Goal: Task Accomplishment & Management: Use online tool/utility

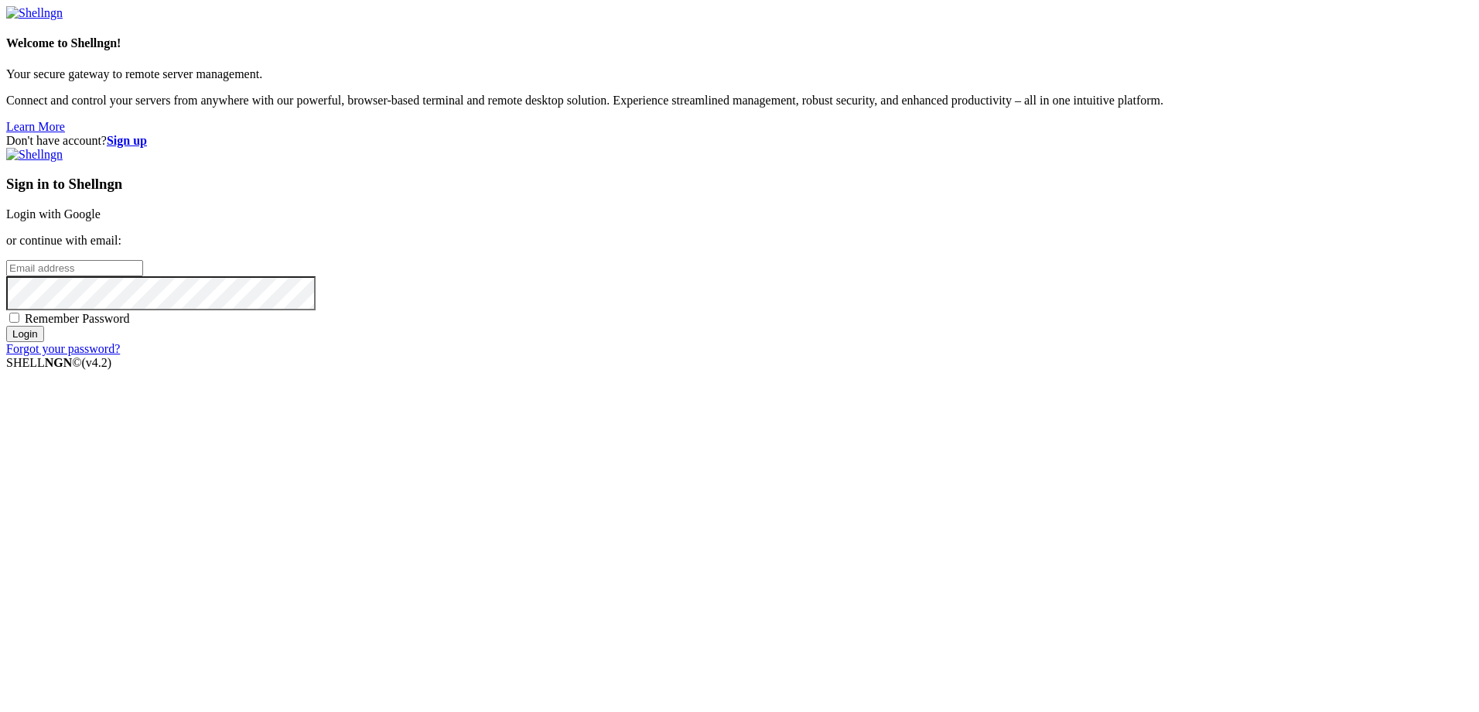
click at [101, 220] on link "Login with Google" at bounding box center [53, 213] width 94 height 13
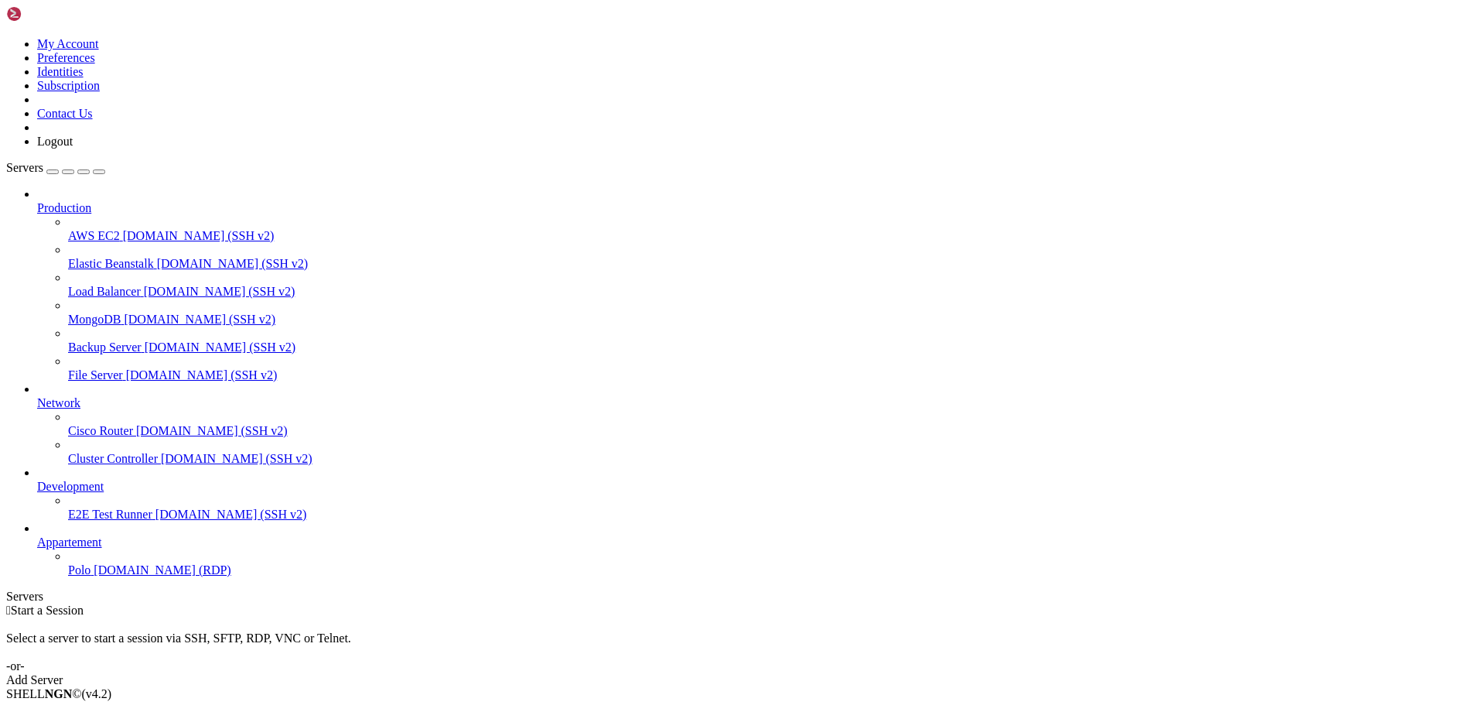
click at [70, 432] on span "Polo" at bounding box center [79, 569] width 22 height 13
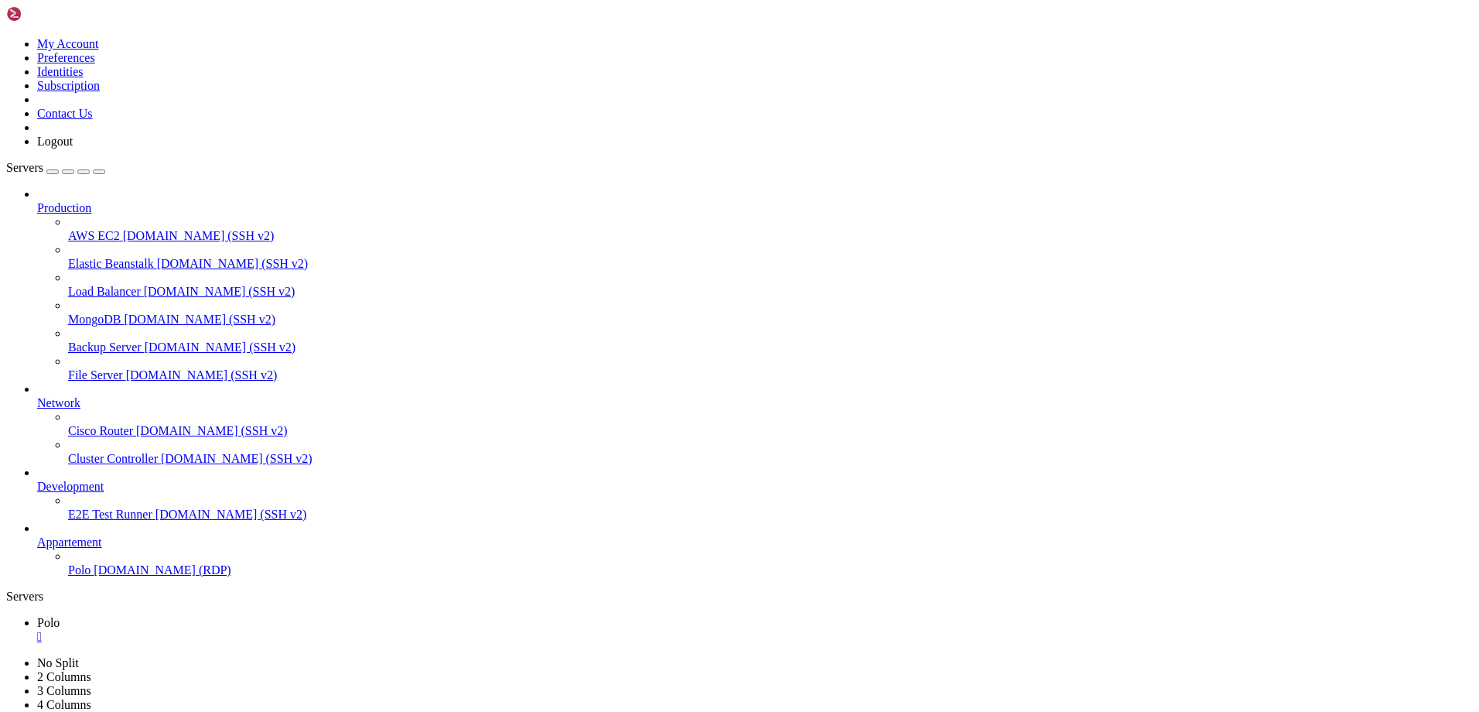
click at [99, 172] on icon "button" at bounding box center [99, 172] width 0 height 0
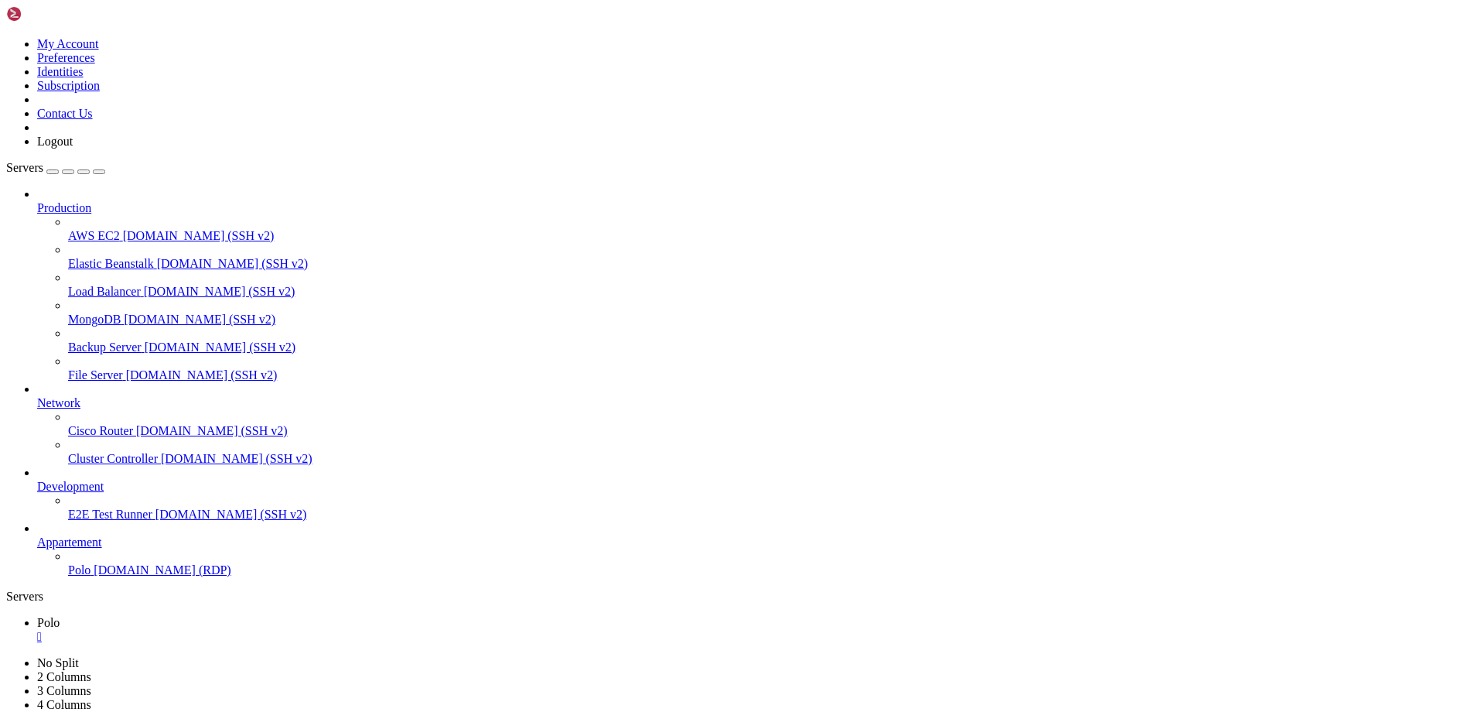
drag, startPoint x: 1110, startPoint y: 1319, endPoint x: 1250, endPoint y: 1324, distance: 140.1
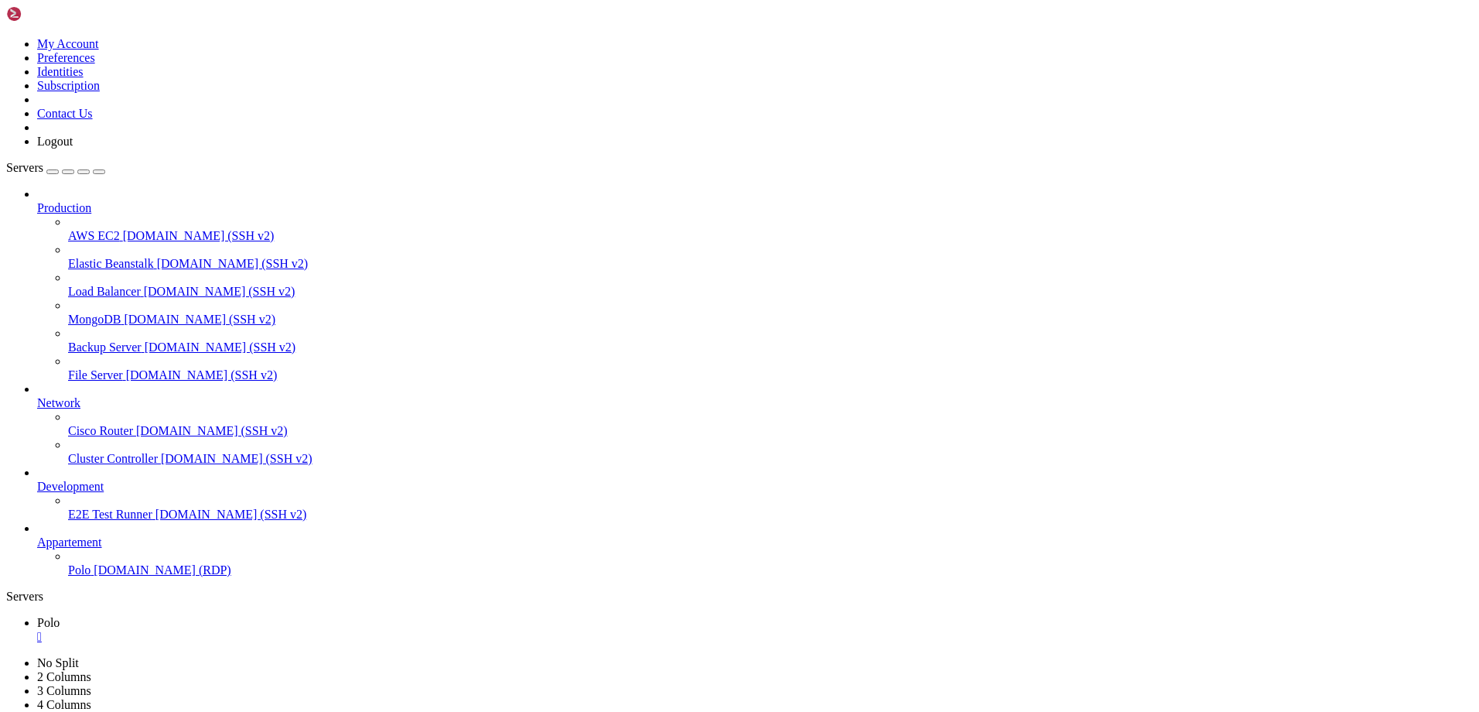
drag, startPoint x: 1125, startPoint y: 1318, endPoint x: 1292, endPoint y: 1319, distance: 166.3
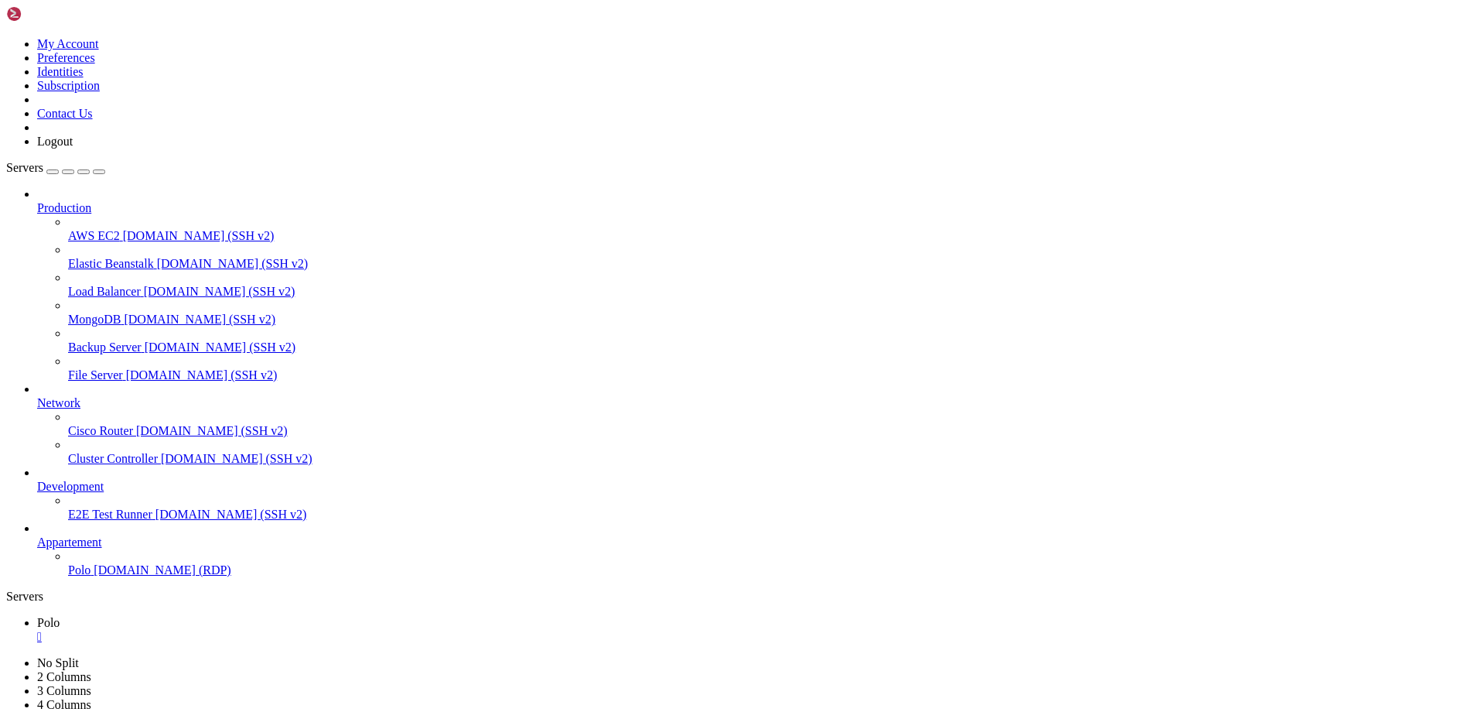
drag, startPoint x: 1152, startPoint y: 1319, endPoint x: 952, endPoint y: 1329, distance: 199.8
